Goal: Transaction & Acquisition: Purchase product/service

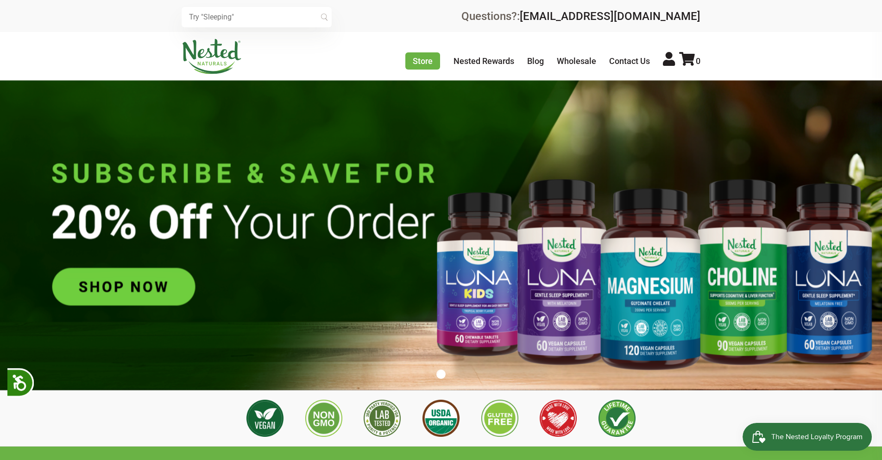
scroll to position [0, 163]
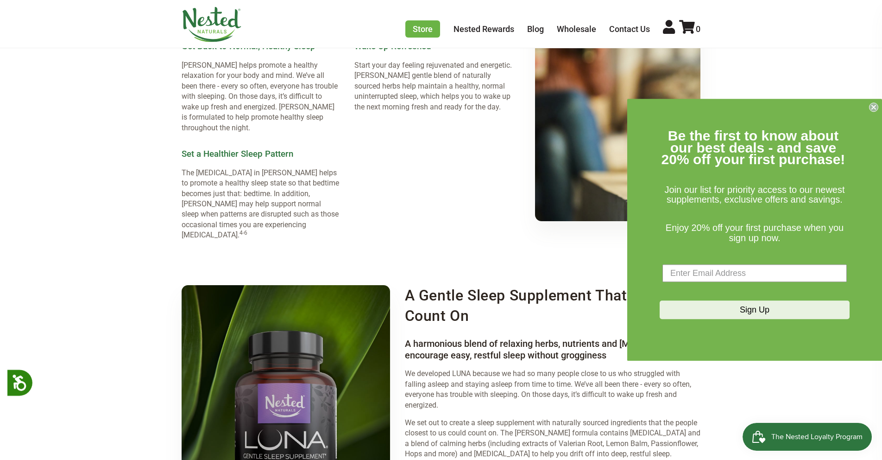
scroll to position [1379, 0]
